Goal: Contribute content

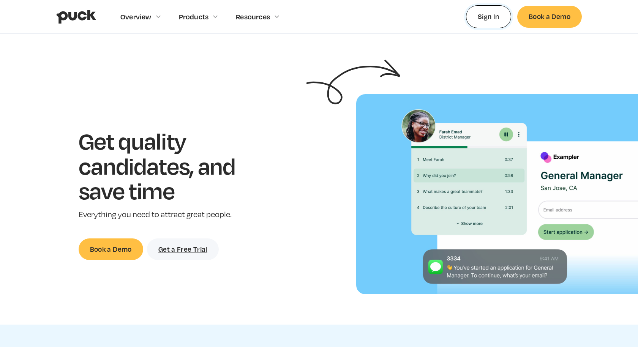
click at [493, 18] on link "Sign In" at bounding box center [488, 16] width 45 height 22
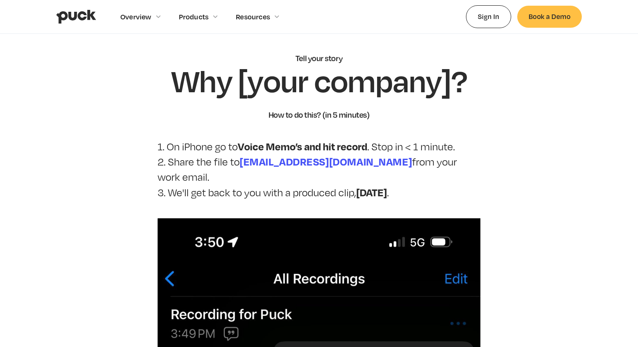
scroll to position [6, 0]
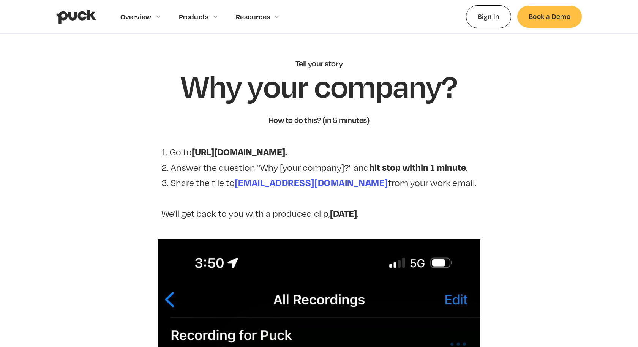
click at [304, 157] on p "1. Go to https://www.speakpipe.com/voice-recorder. 2. Answer the question "Why …" at bounding box center [318, 182] width 315 height 77
click at [287, 153] on strong "https://www.speakpipe.com/voice-recorder." at bounding box center [239, 151] width 95 height 12
click at [287, 155] on strong "[URL][DOMAIN_NAME]." at bounding box center [239, 151] width 95 height 12
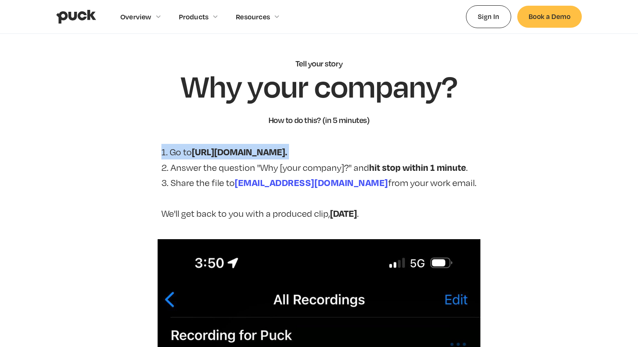
click at [287, 155] on strong "[URL][DOMAIN_NAME]." at bounding box center [239, 151] width 95 height 12
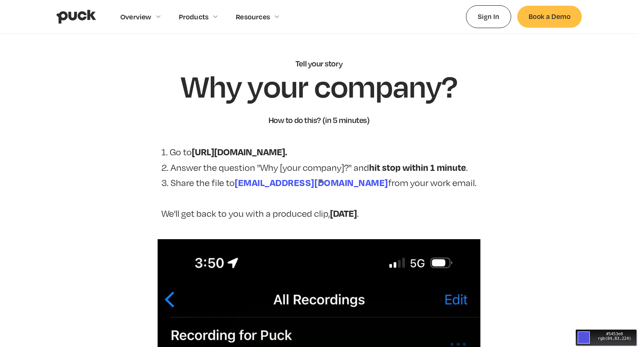
click at [288, 148] on strong "[URL][DOMAIN_NAME]" at bounding box center [240, 151] width 97 height 12
click at [288, 152] on strong "https://www.speakpipe.com/voice-recorder" at bounding box center [240, 151] width 97 height 12
click at [182, 152] on p "1. Go to [URL][DOMAIN_NAME] . 2. Answer the question "Why [your company]?" and …" at bounding box center [318, 182] width 315 height 77
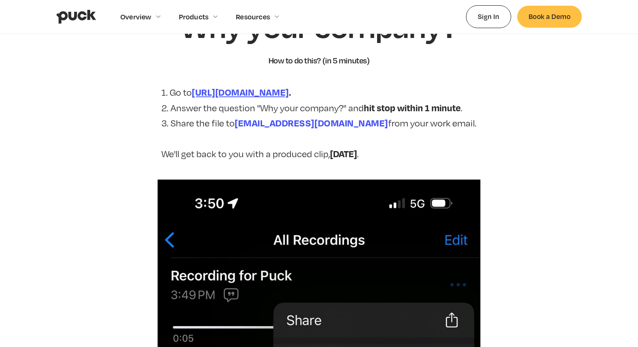
scroll to position [53, 0]
